Goal: Navigation & Orientation: Find specific page/section

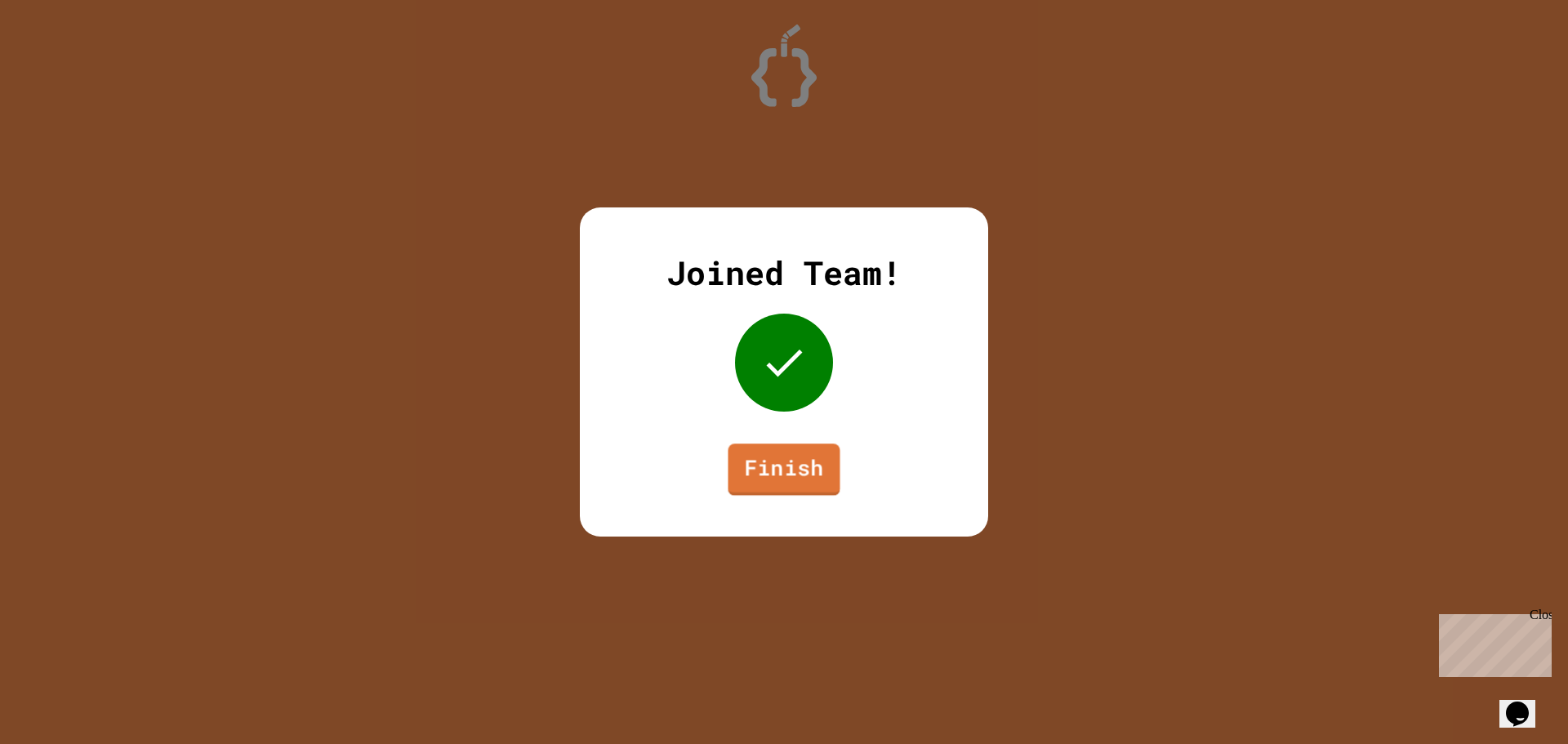
click at [741, 462] on link "Finish" at bounding box center [784, 470] width 112 height 53
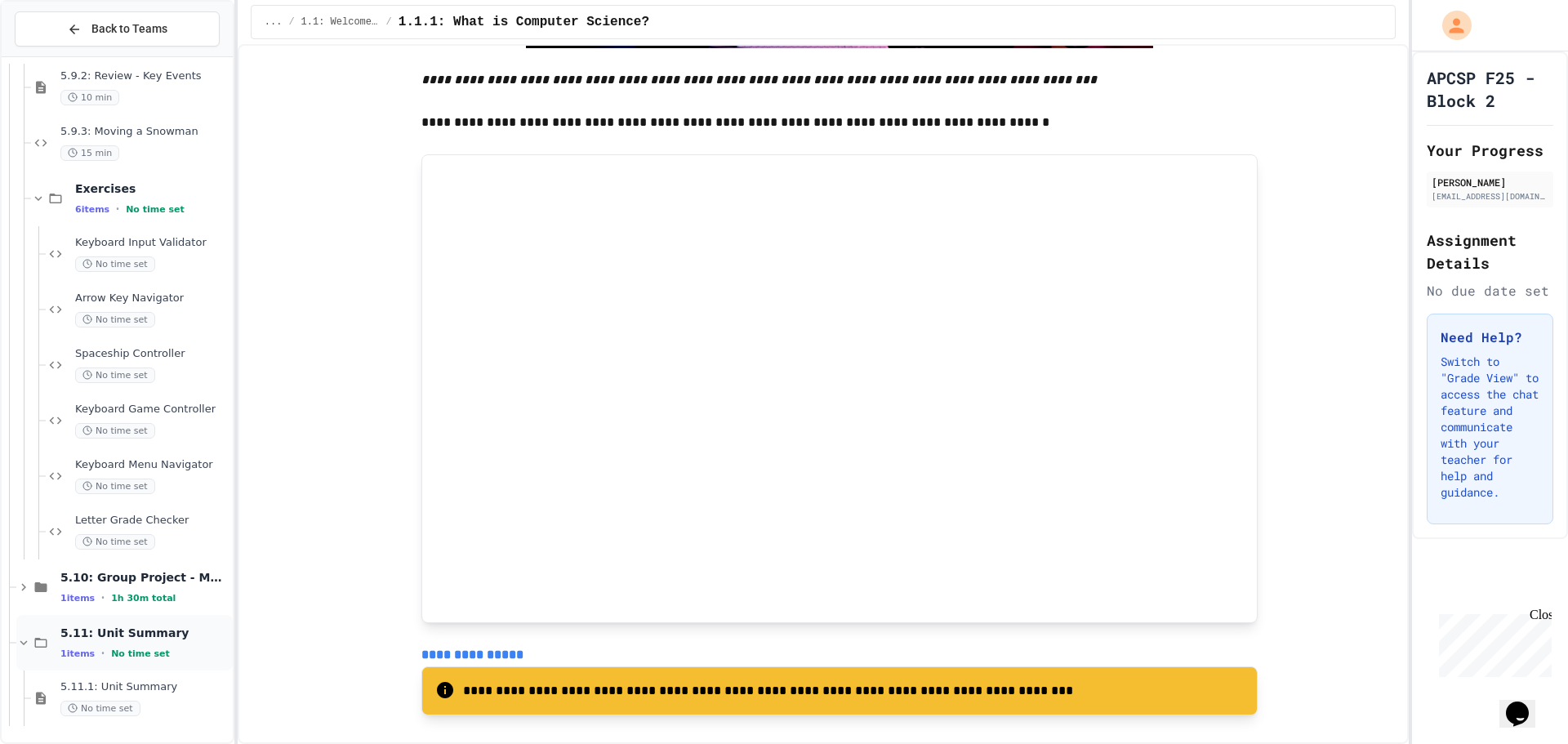
scroll to position [3041, 0]
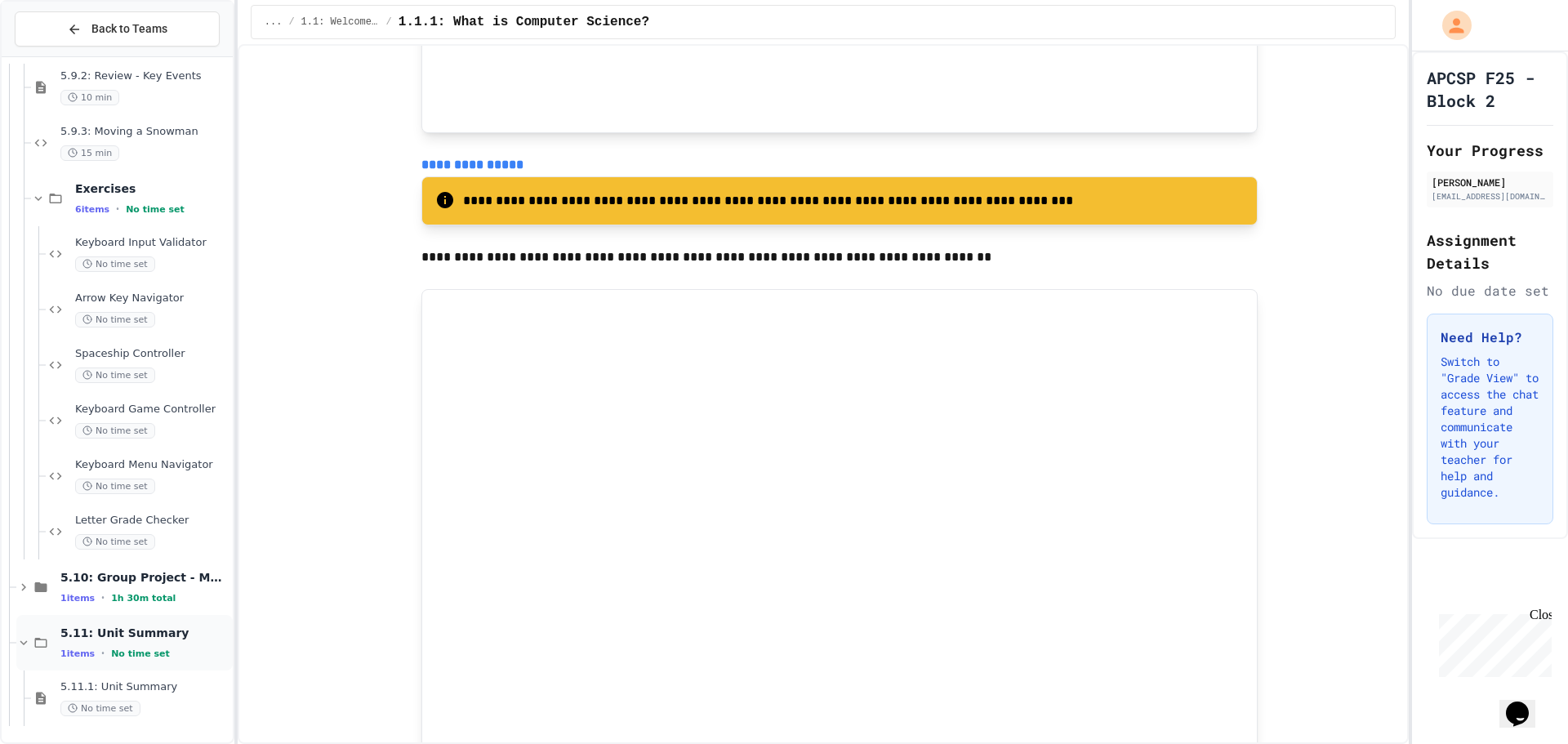
click at [176, 653] on div "1 items • No time set" at bounding box center [145, 654] width 169 height 13
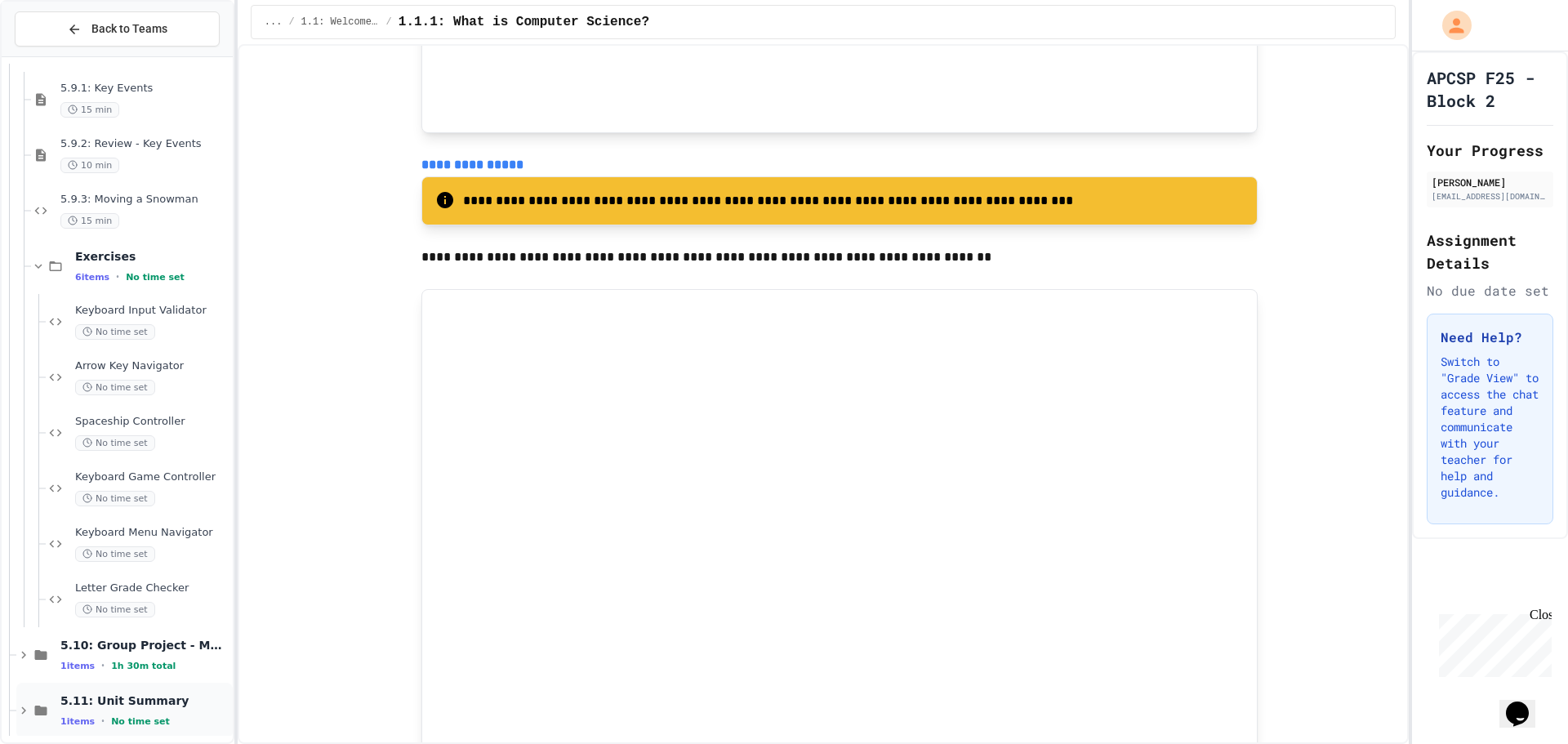
scroll to position [14293, 0]
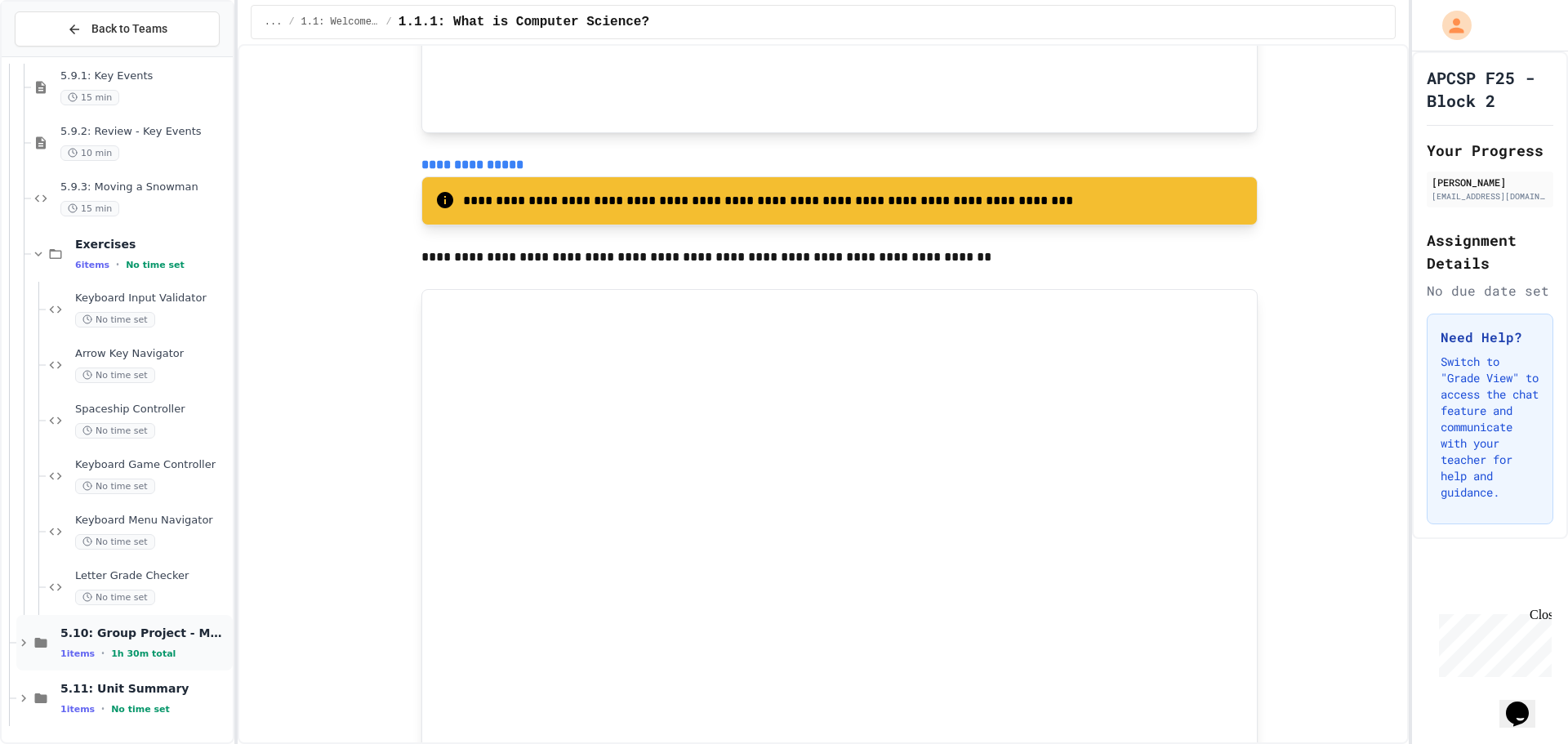
click at [29, 650] on div "5.10: Group Project - Math with Fractions 1 items • 1h 30m total" at bounding box center [124, 643] width 216 height 55
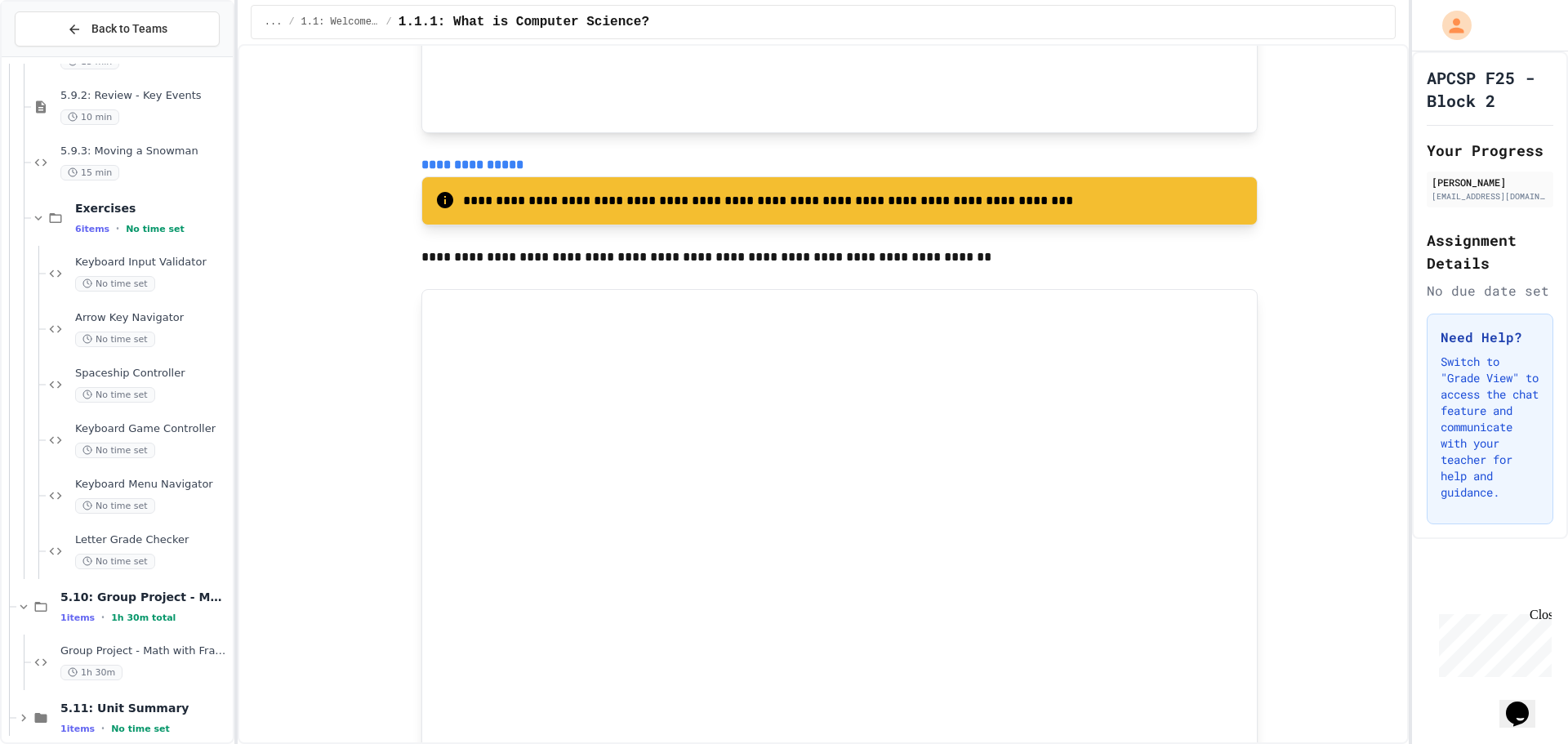
scroll to position [14349, 0]
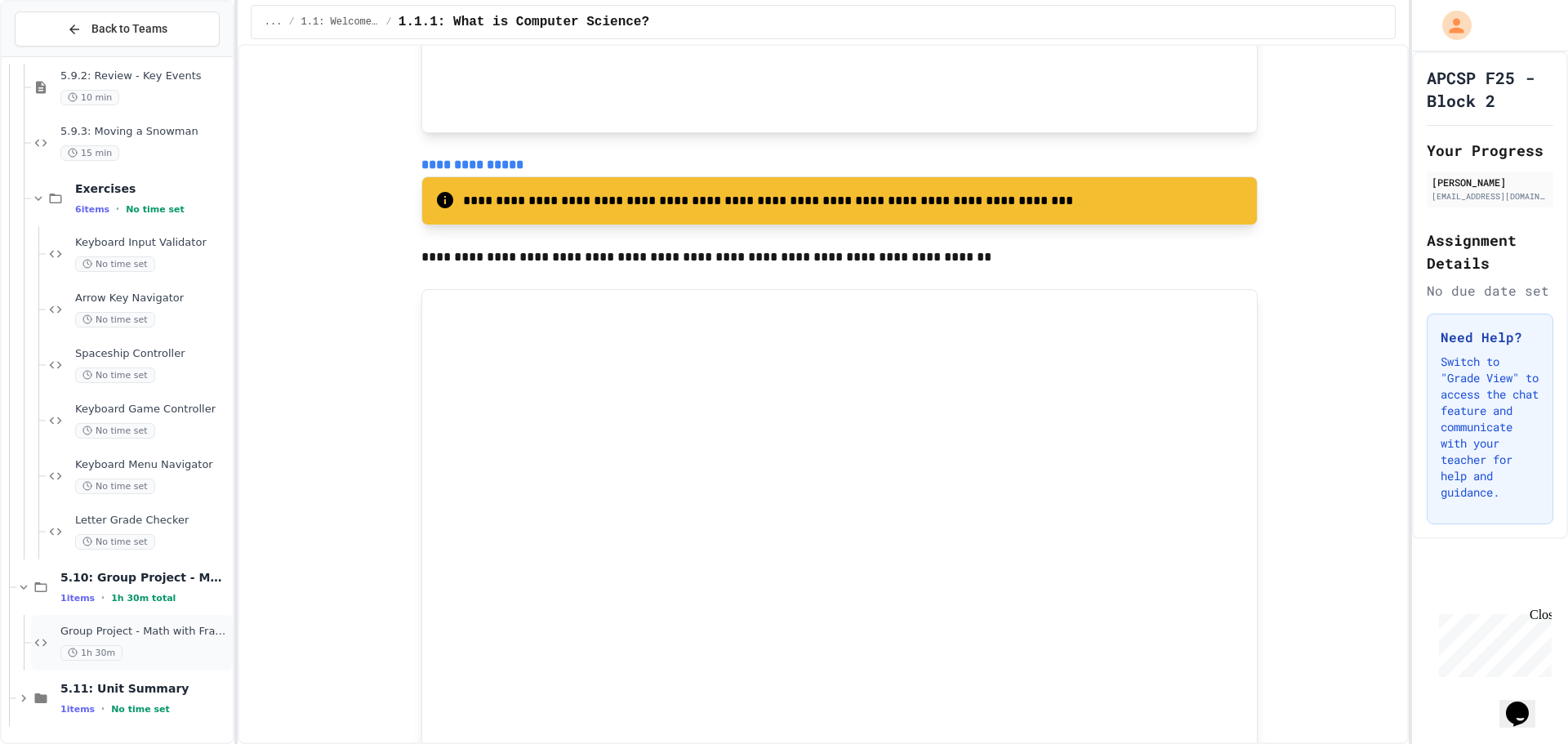
click at [168, 629] on div "Group Project - Math with Fractions 1h 30m" at bounding box center [132, 643] width 202 height 55
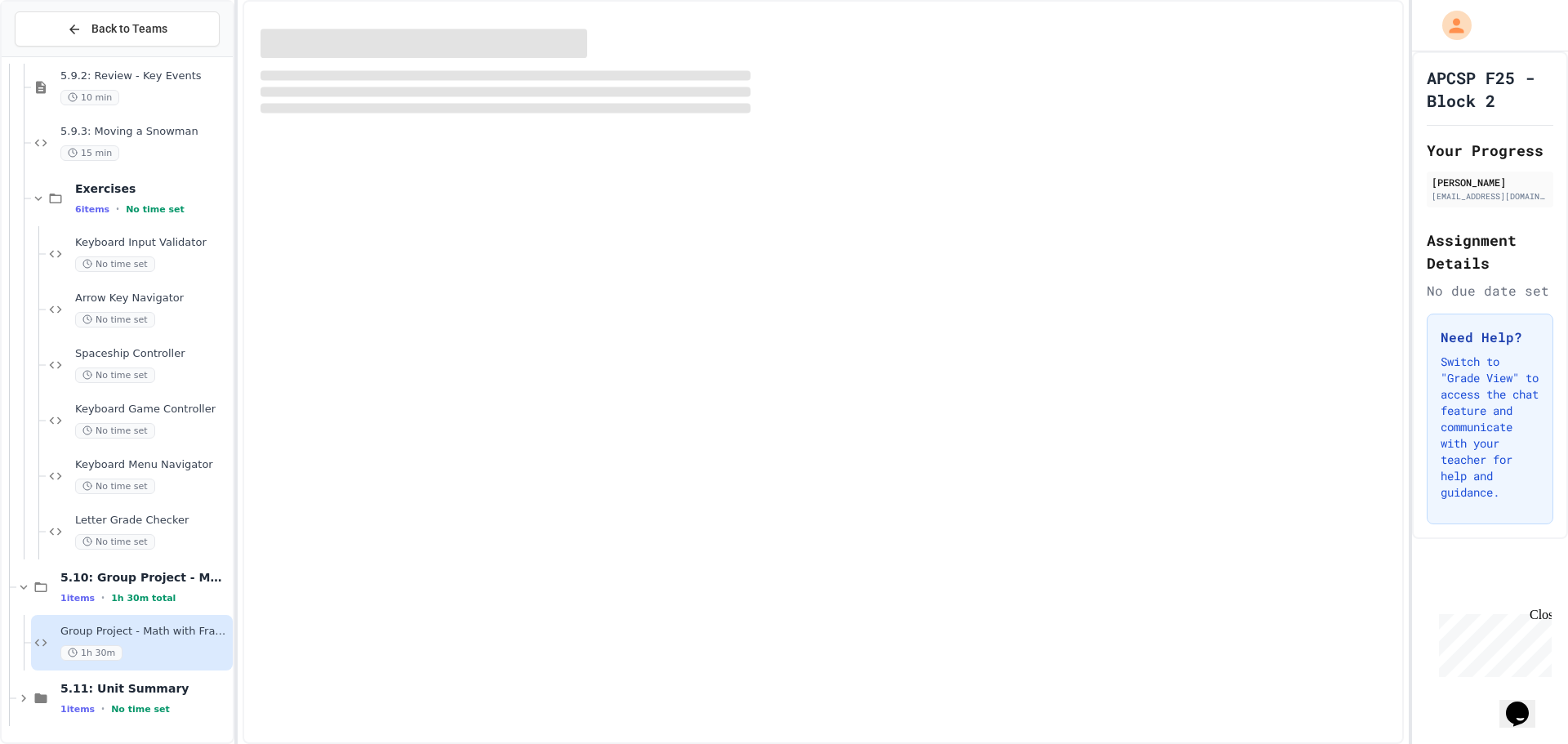
scroll to position [14329, 0]
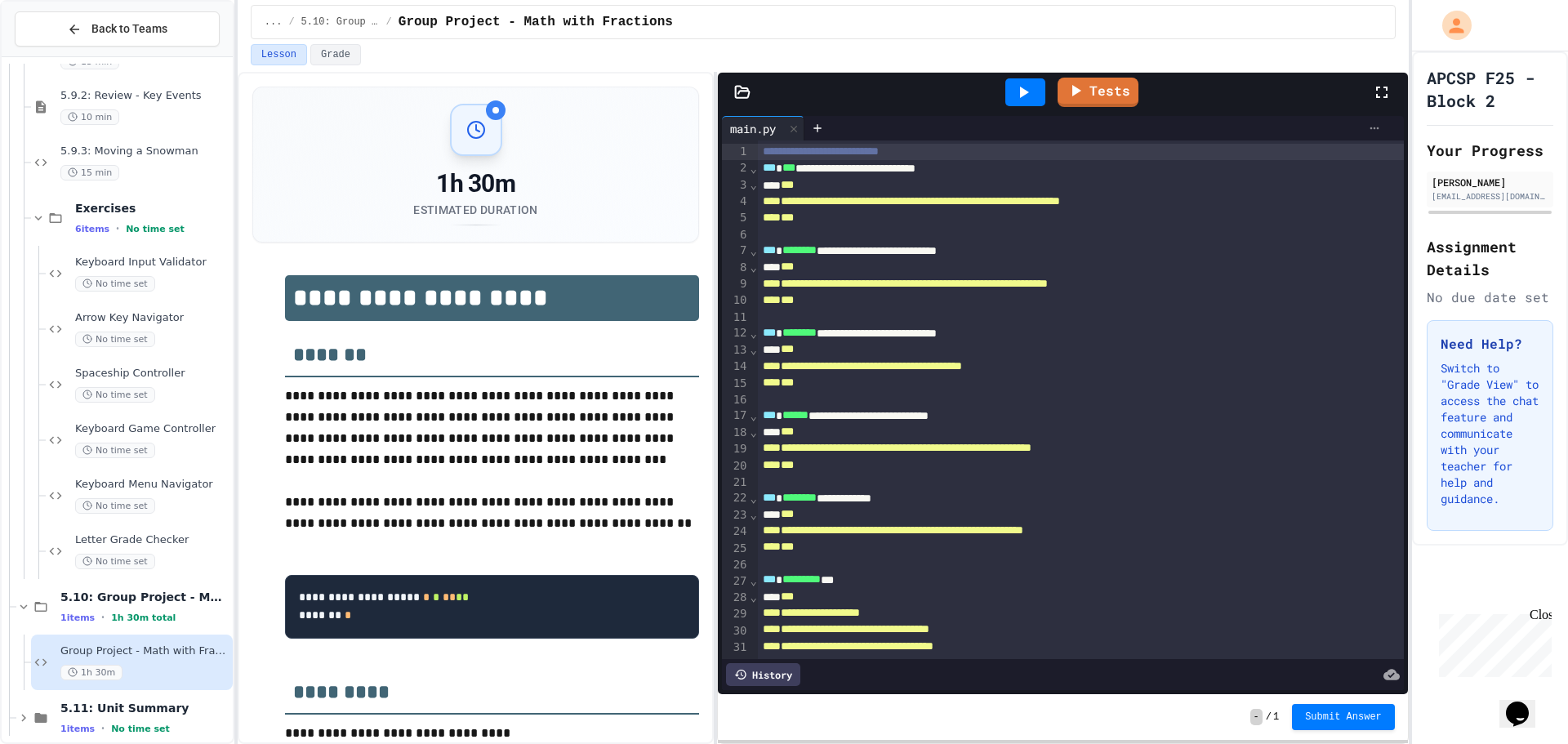
click at [1368, 125] on icon at bounding box center [1374, 128] width 13 height 13
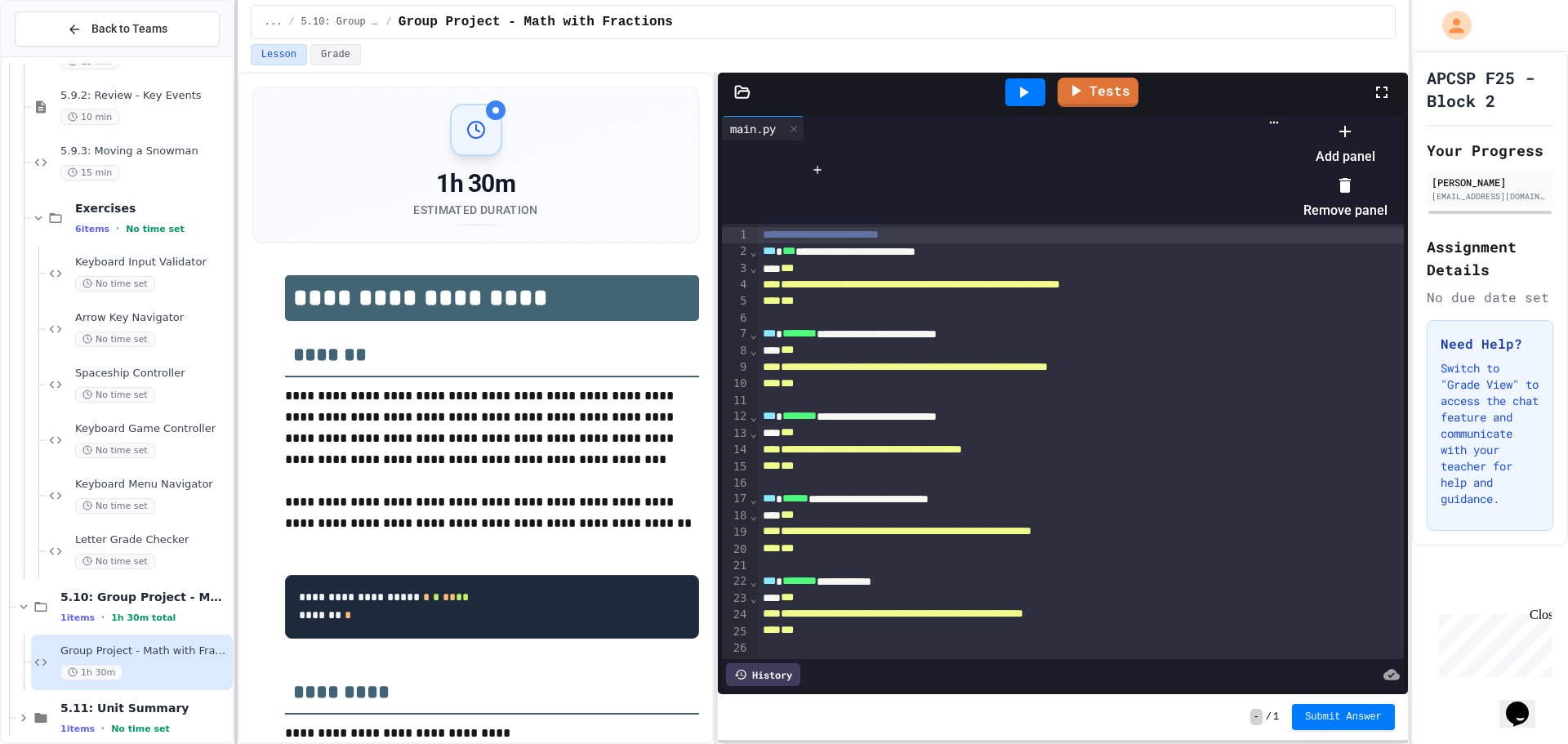
click at [1288, 118] on div at bounding box center [1338, 118] width 101 height 0
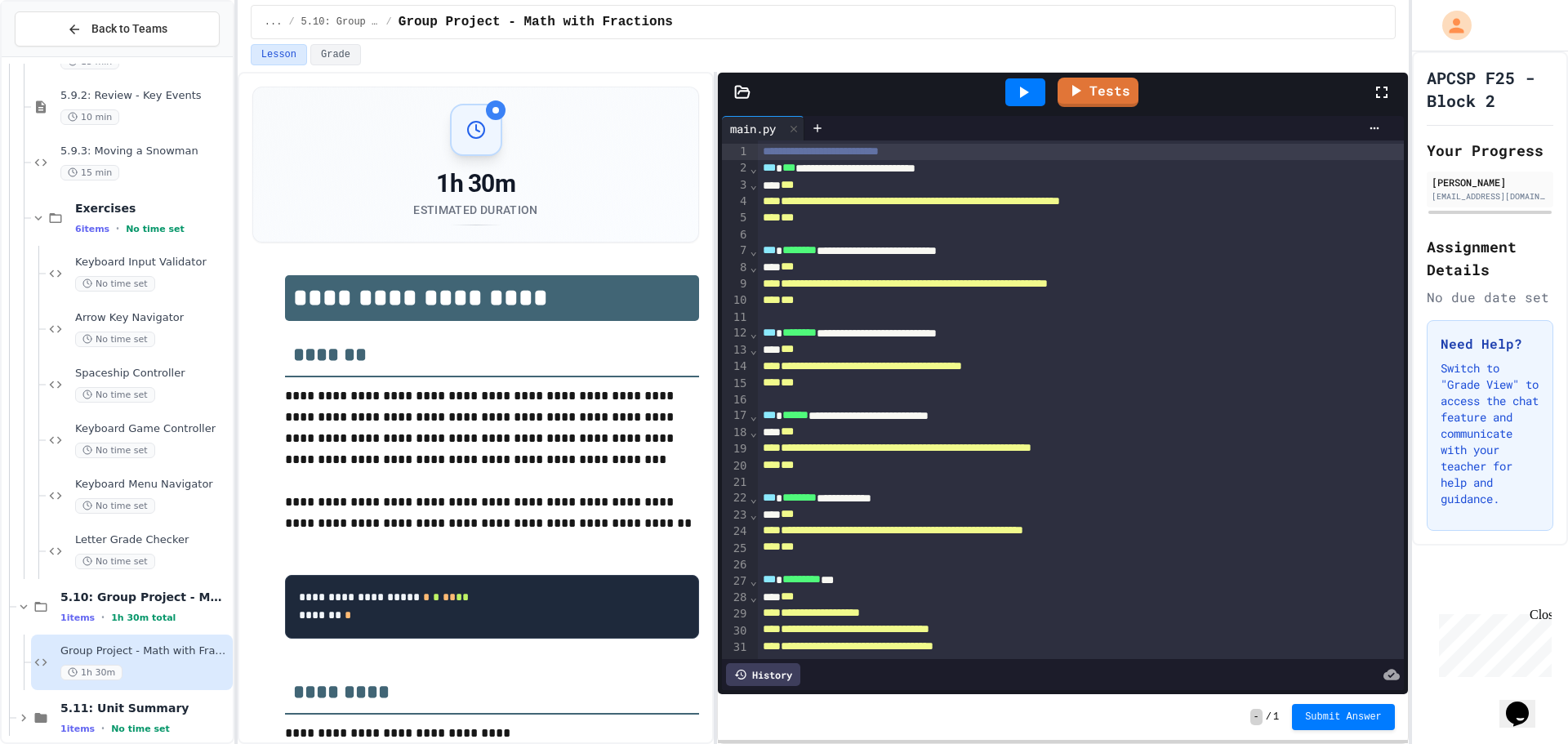
click at [0, 428] on div "**********" at bounding box center [784, 372] width 1568 height 744
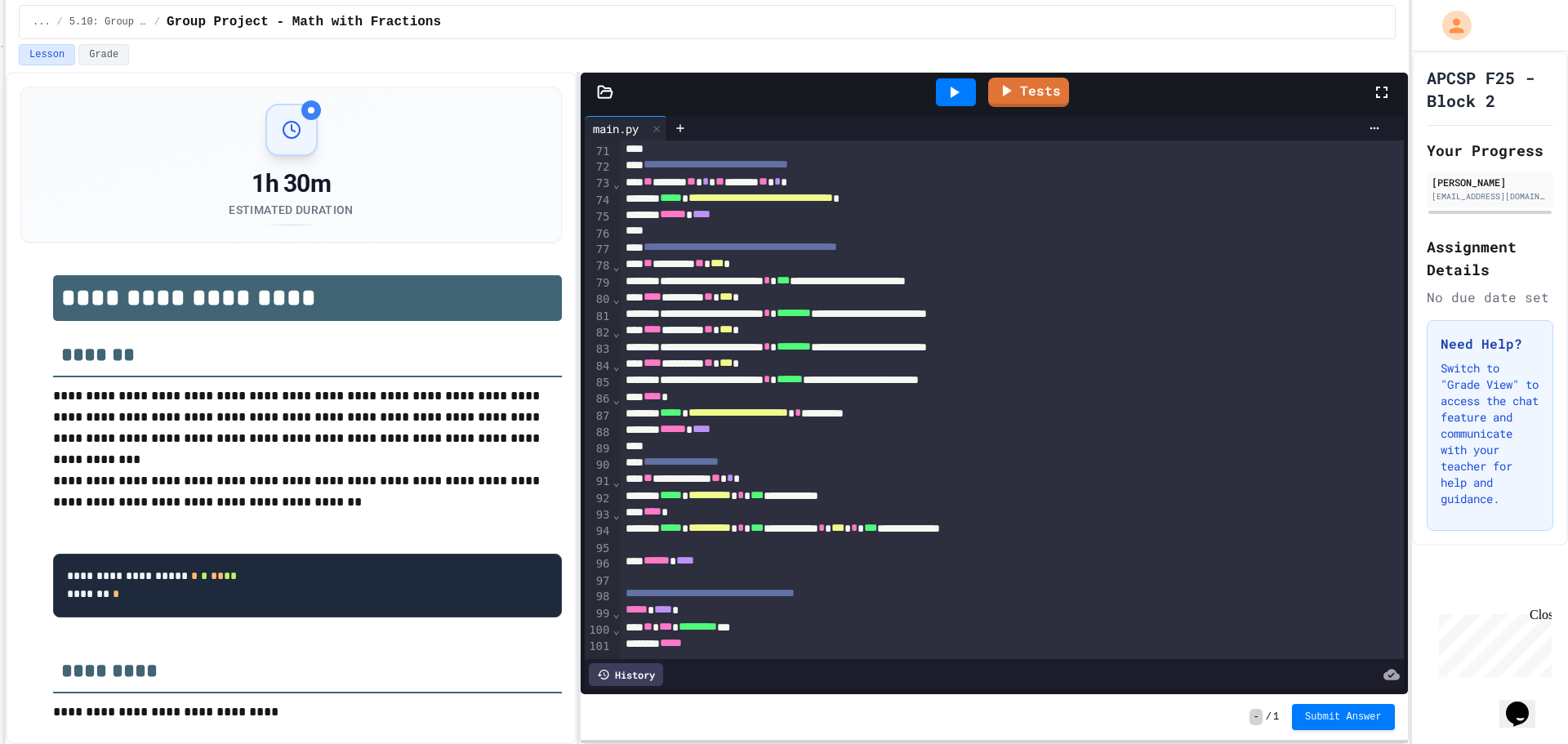
scroll to position [1183, 0]
click at [1028, 82] on link "Tests" at bounding box center [1029, 90] width 81 height 31
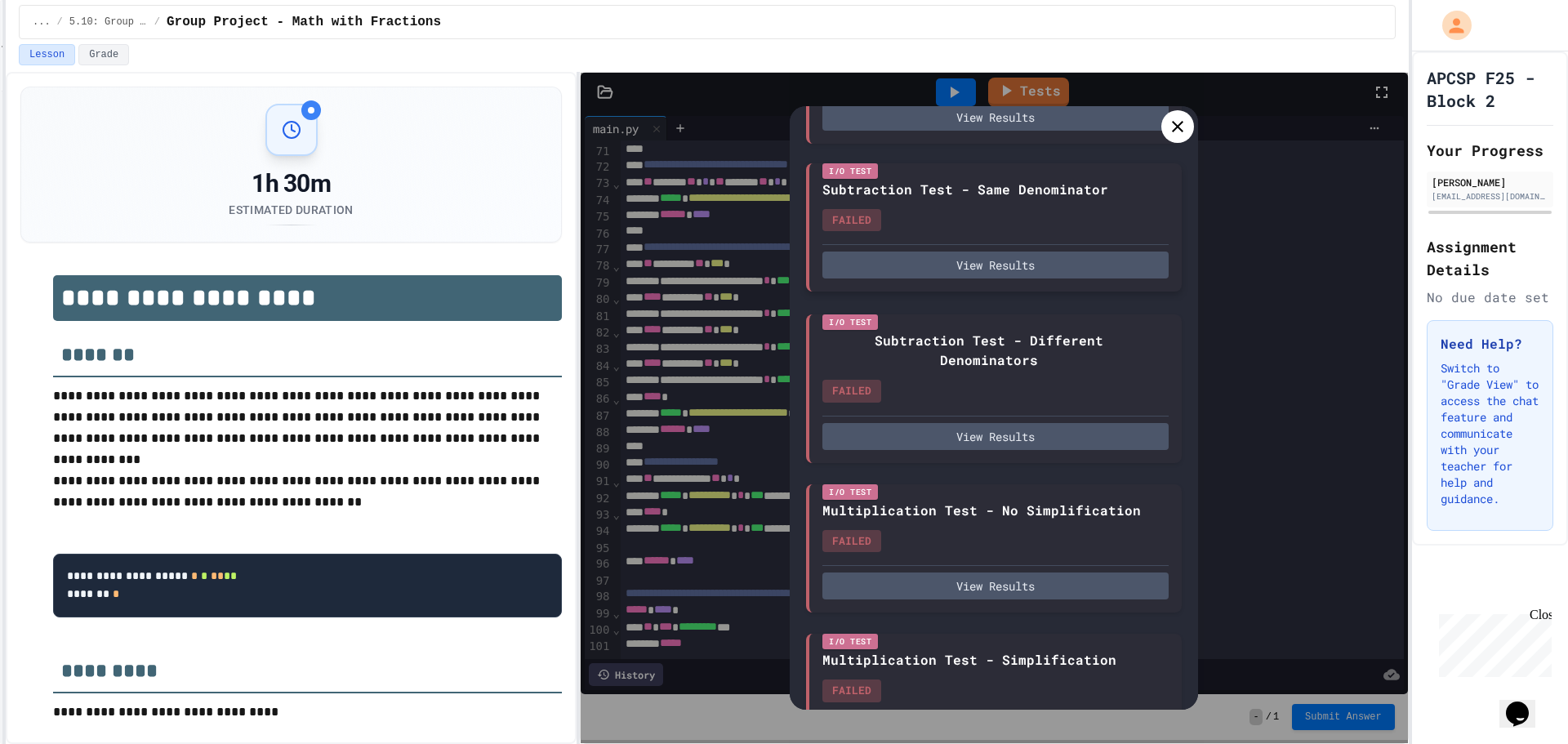
scroll to position [347, 0]
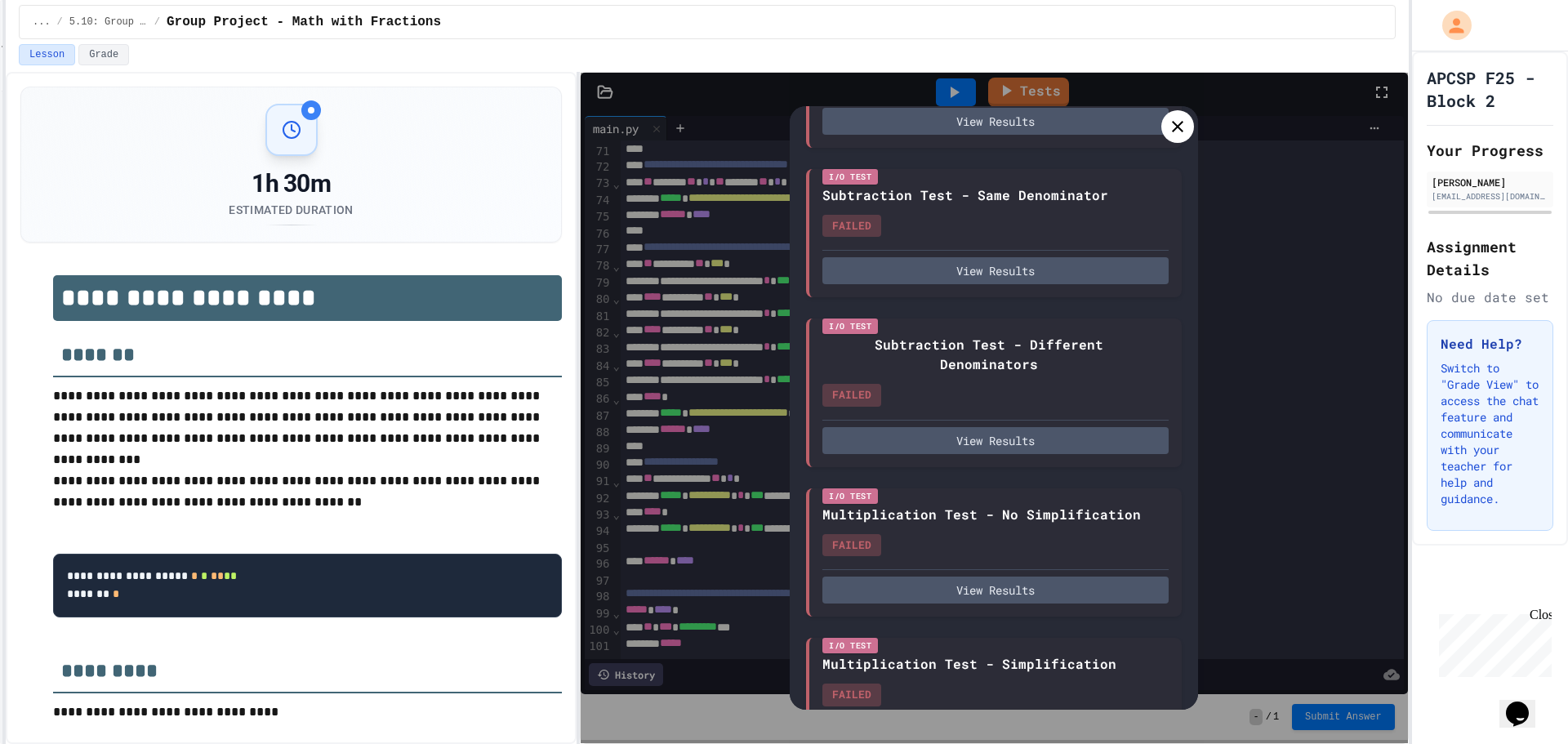
click at [1184, 127] on icon at bounding box center [1178, 127] width 20 height 20
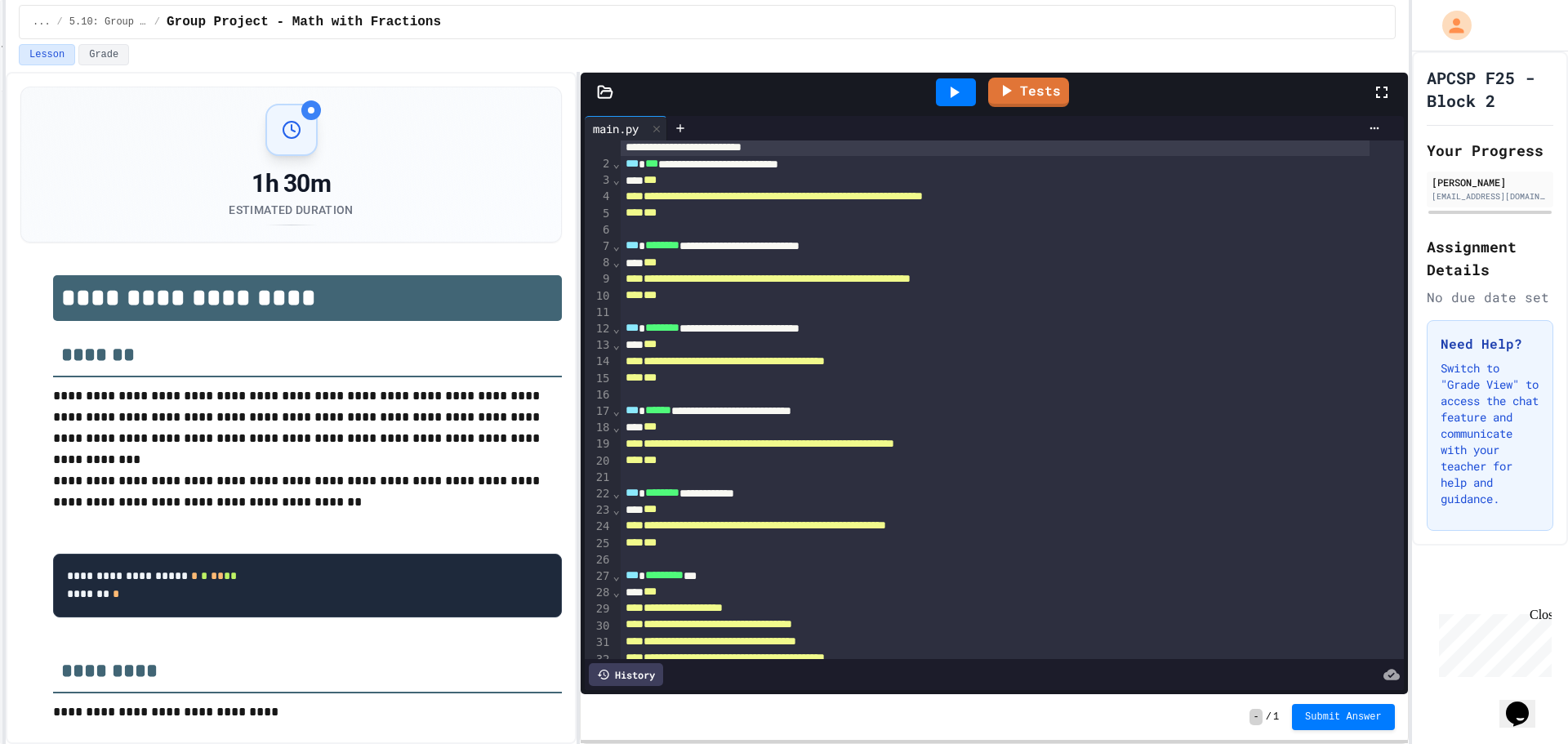
scroll to position [0, 0]
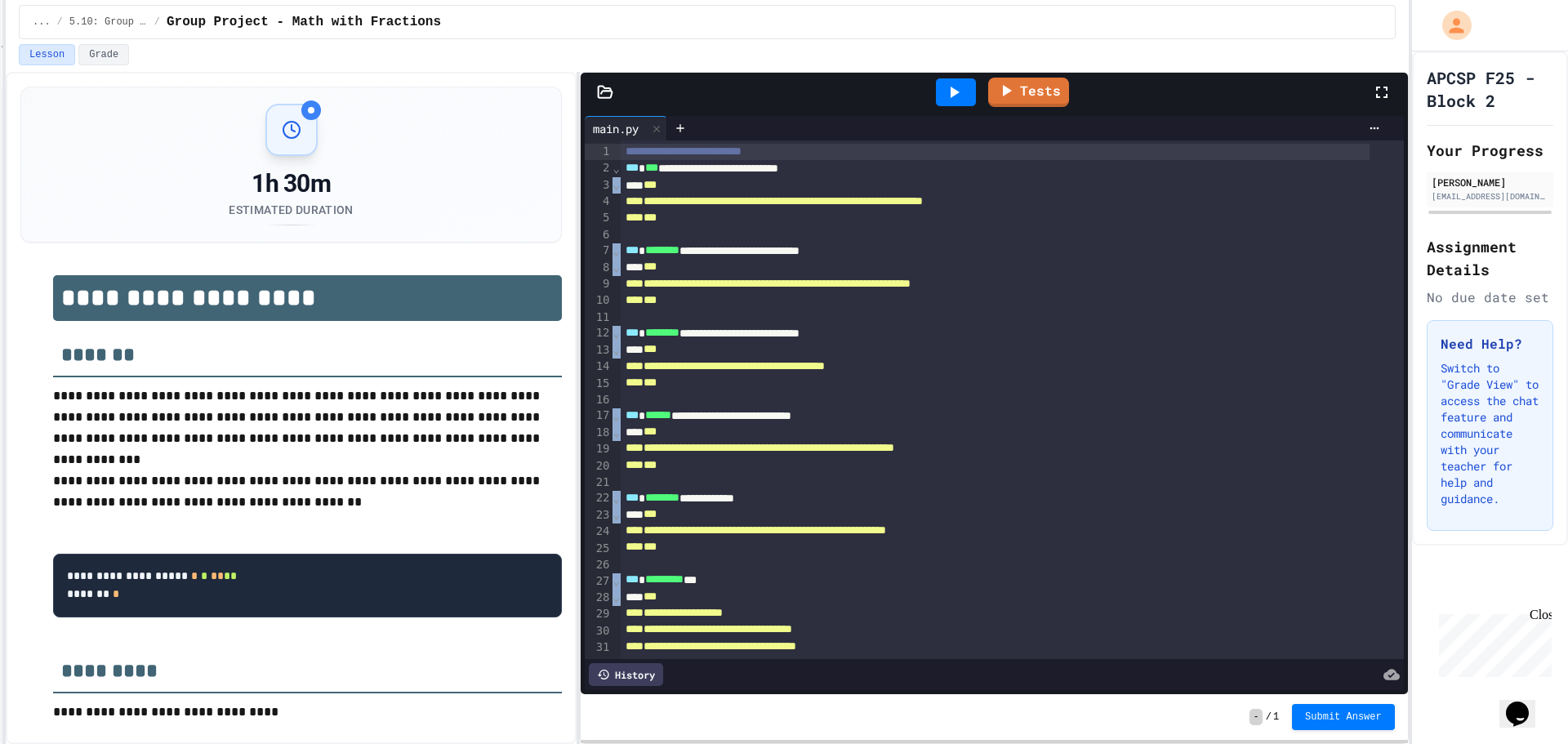
click at [620, 167] on div "**********" at bounding box center [995, 399] width 820 height 519
click at [613, 171] on span "⌄" at bounding box center [615, 168] width 8 height 13
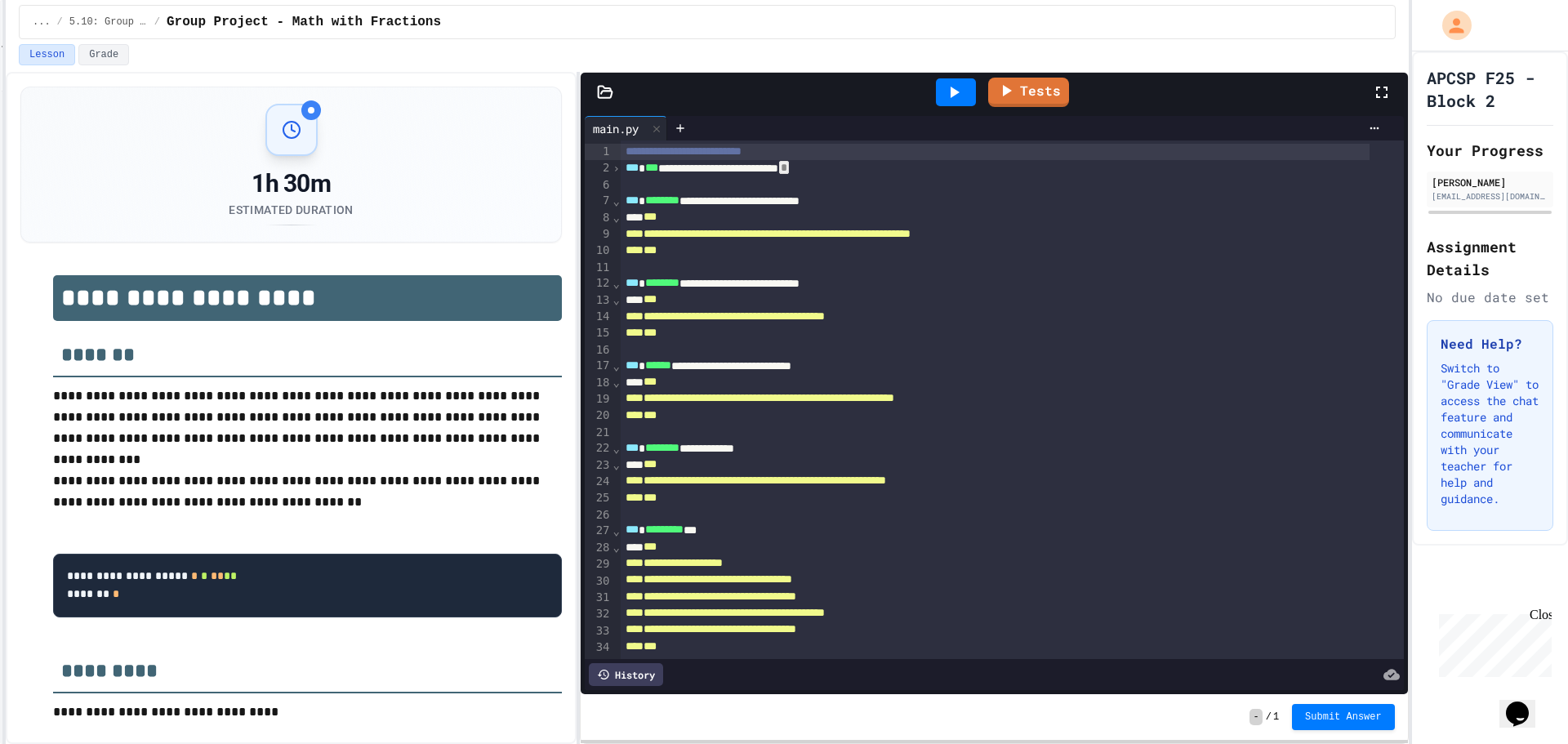
click at [1289, 541] on div "***" at bounding box center [995, 548] width 749 height 16
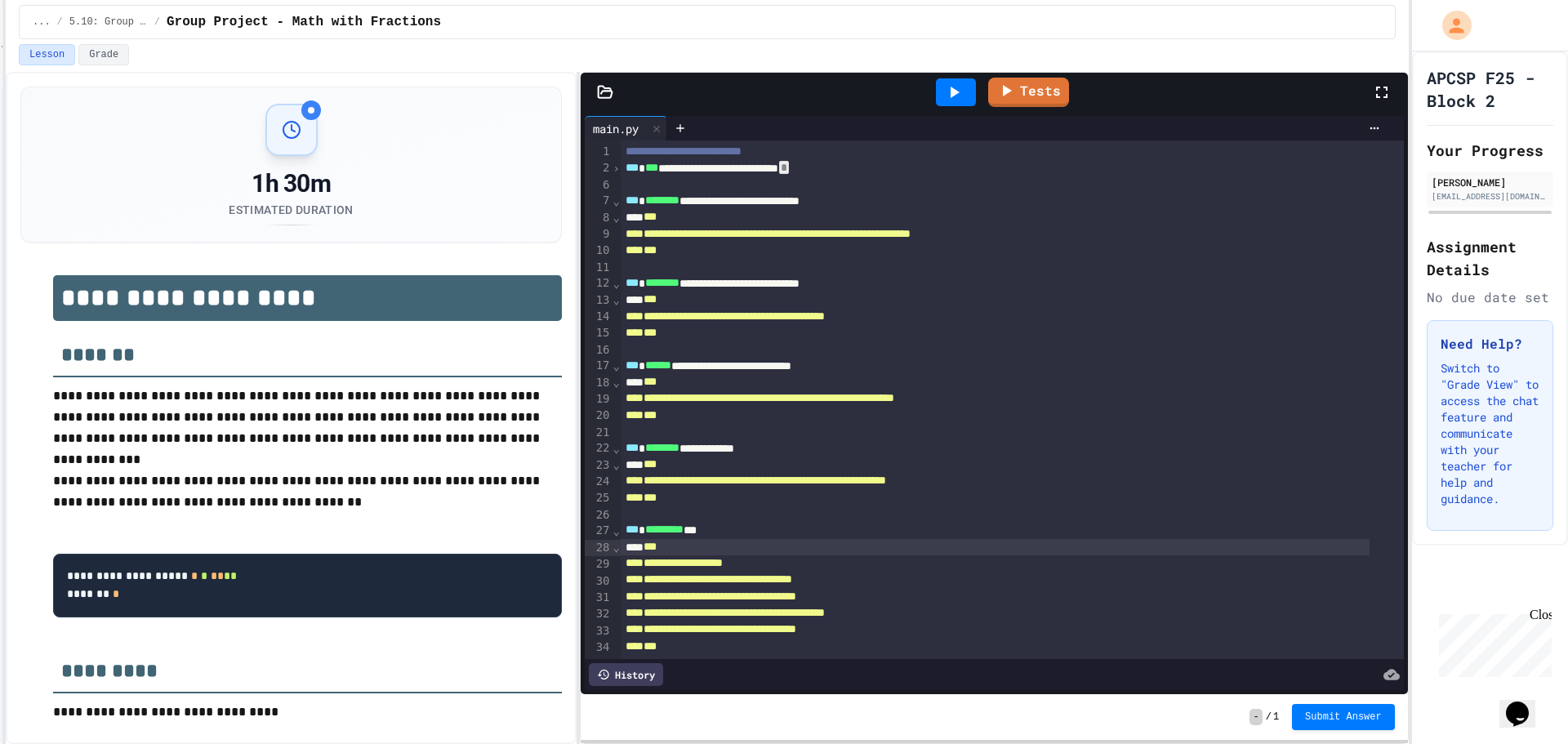
click at [613, 165] on span "›" at bounding box center [615, 168] width 8 height 13
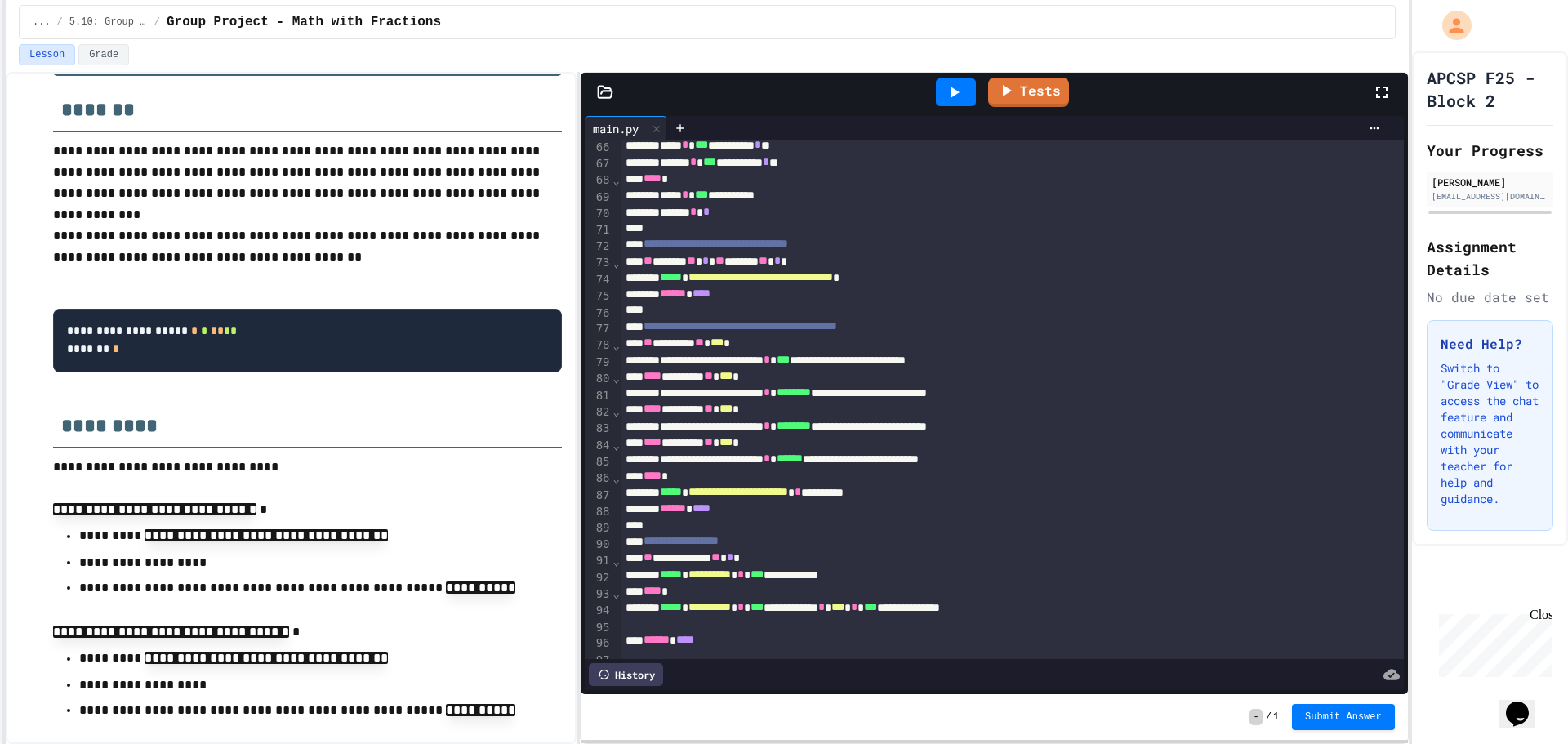
scroll to position [1020, 0]
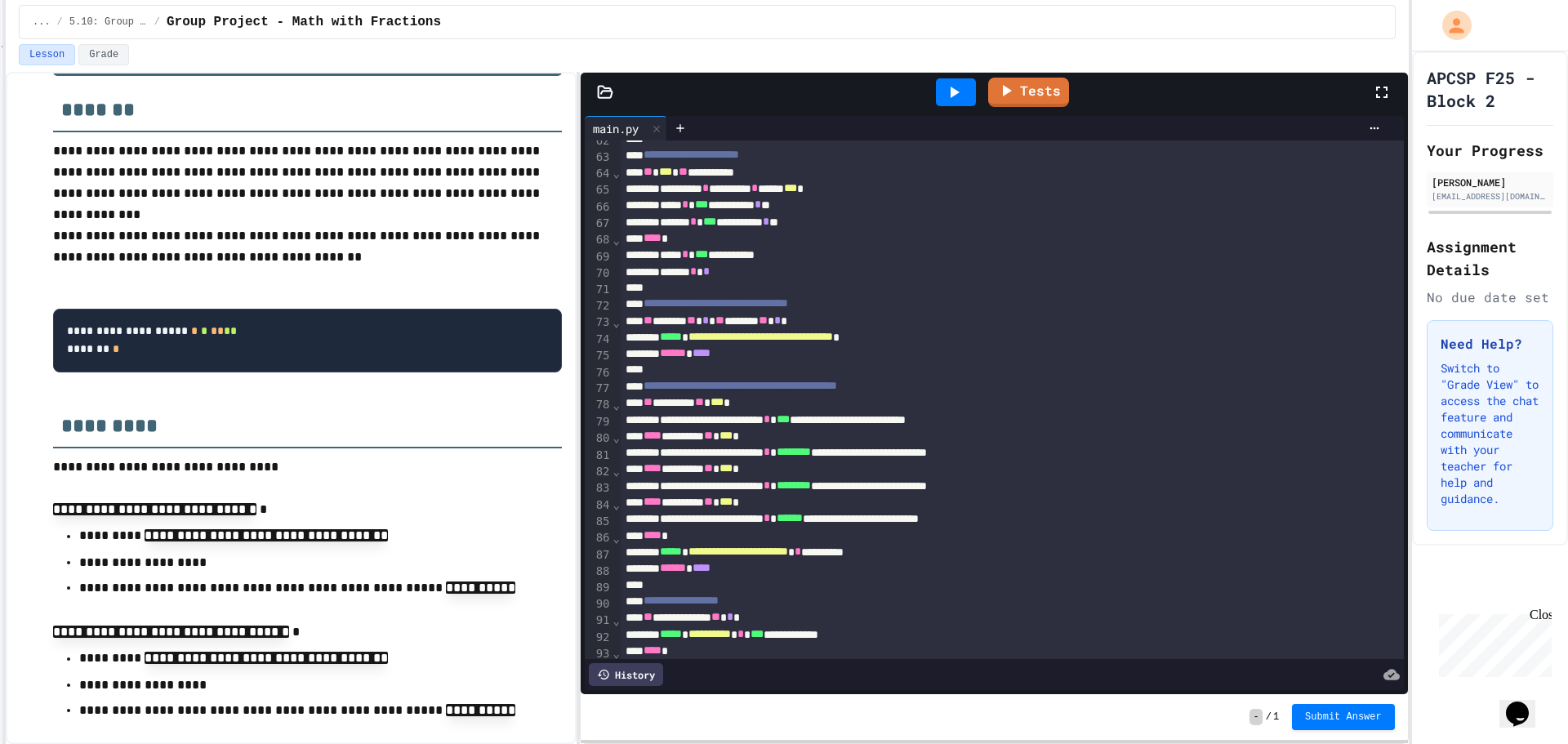
drag, startPoint x: 1067, startPoint y: 108, endPoint x: 1068, endPoint y: 96, distance: 12.0
click at [1068, 104] on div "Tests" at bounding box center [1001, 92] width 743 height 44
click at [1068, 96] on div "Tests" at bounding box center [1001, 92] width 743 height 44
click at [1053, 96] on link "Tests" at bounding box center [1030, 90] width 79 height 31
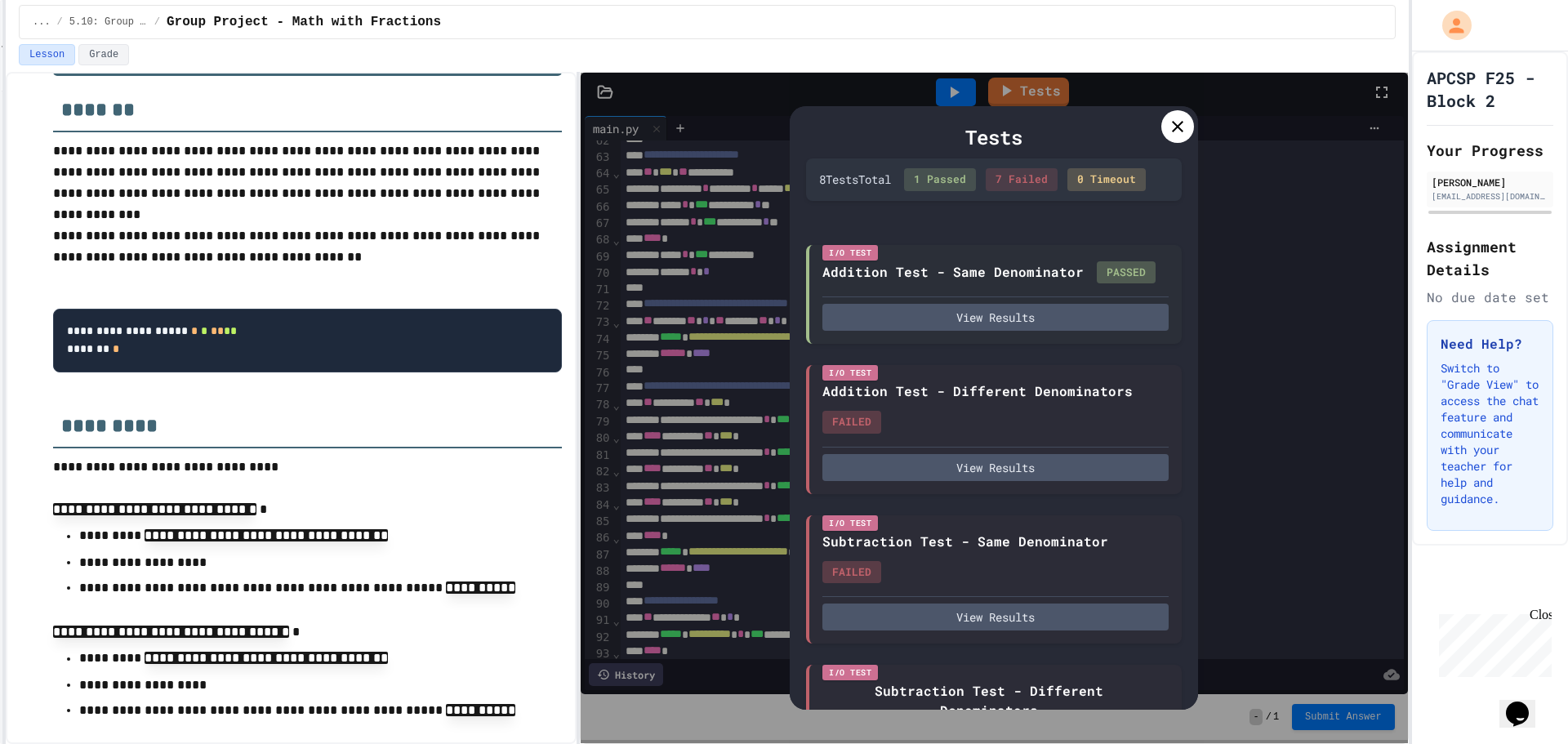
click at [1180, 120] on icon at bounding box center [1178, 127] width 20 height 20
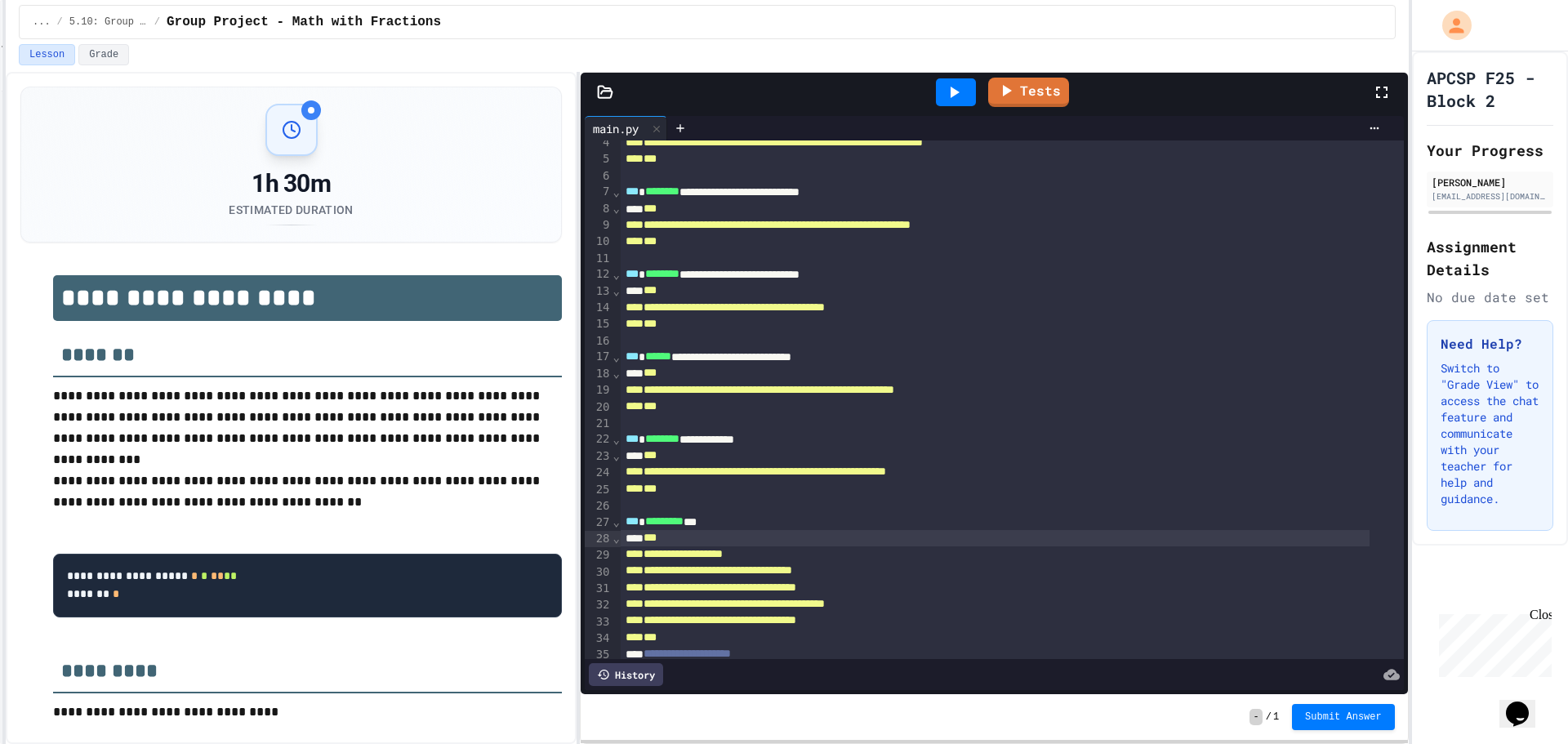
scroll to position [0, 0]
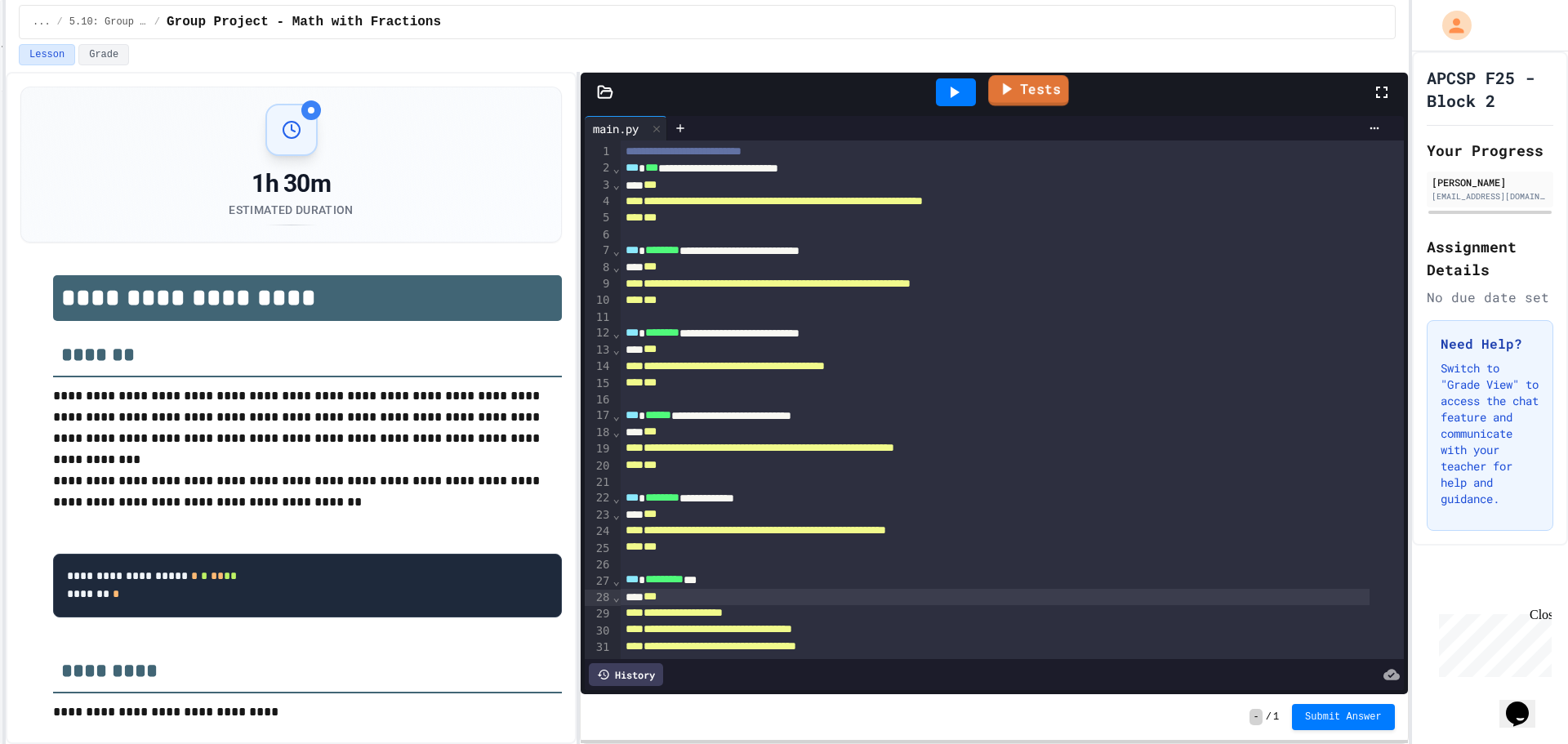
click at [1060, 88] on link "Tests" at bounding box center [1030, 90] width 81 height 31
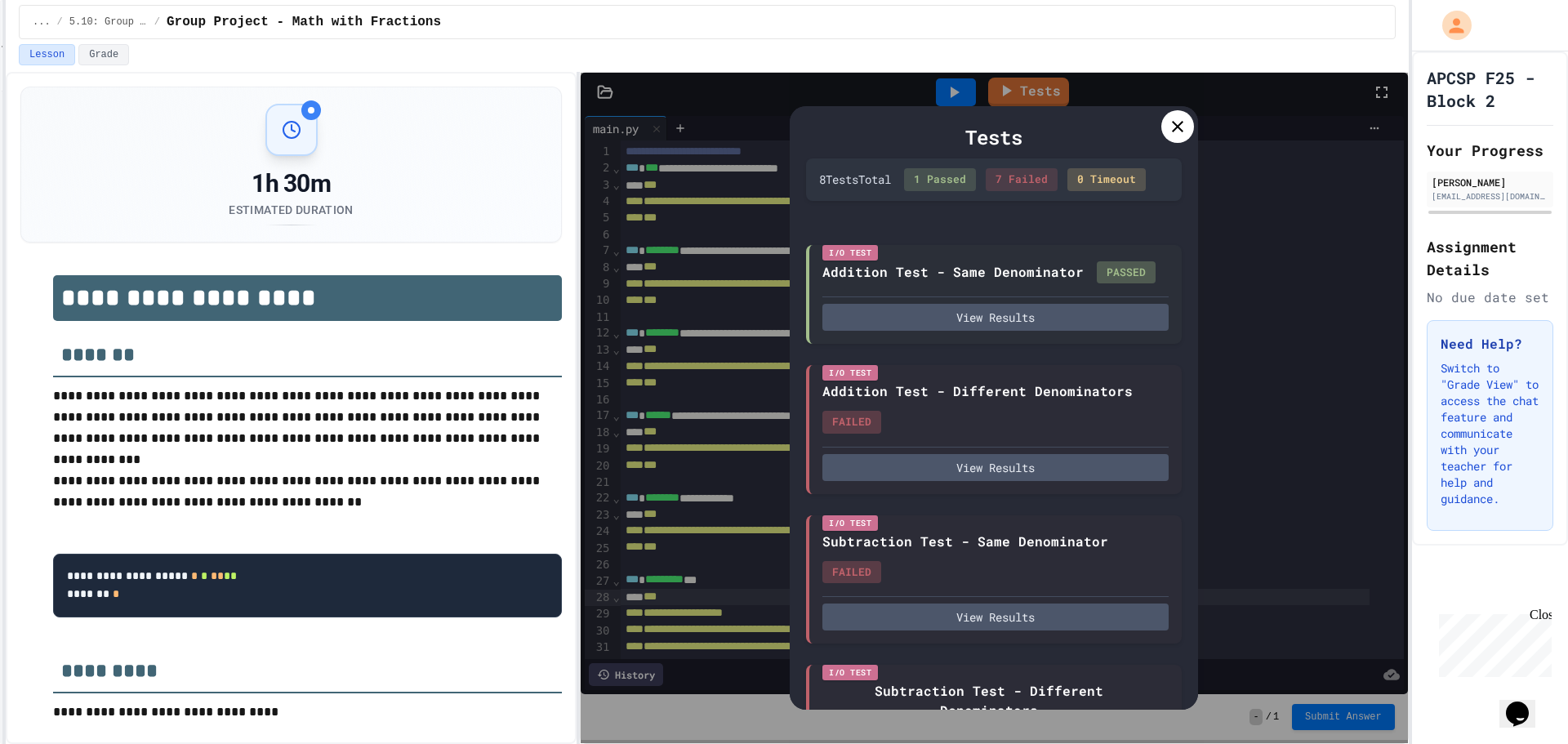
click at [1194, 130] on div at bounding box center [1178, 127] width 33 height 33
